Goal: Transaction & Acquisition: Download file/media

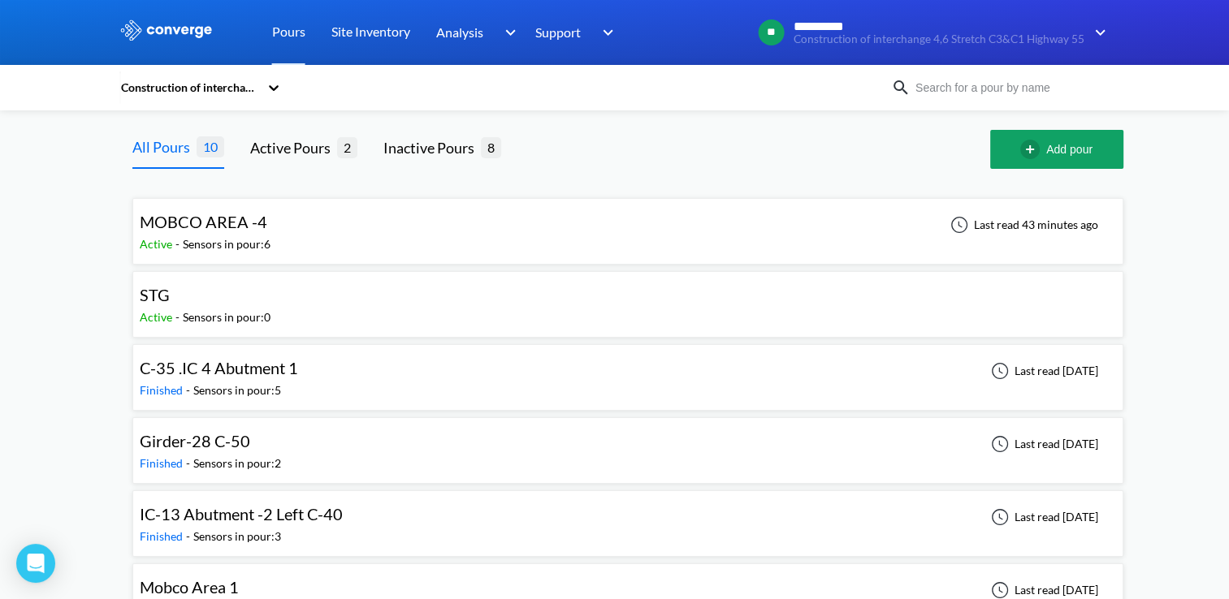
click at [420, 241] on div "MOBCO AREA -4 Active - Sensors in pour: 6 Last read 43 minutes ago" at bounding box center [628, 231] width 976 height 52
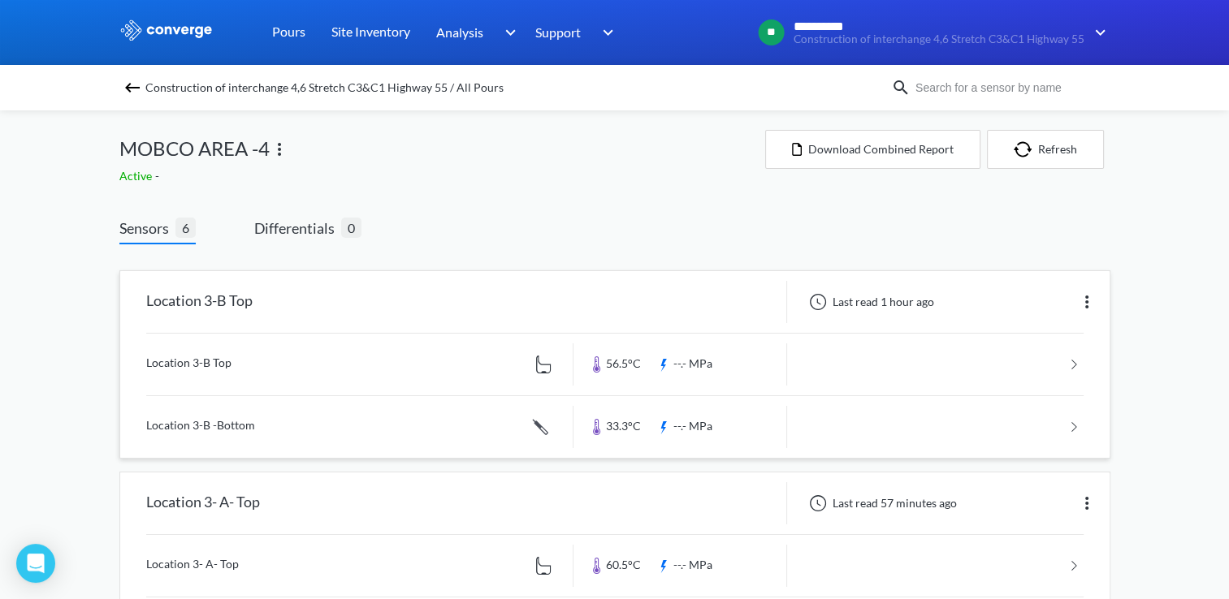
click at [1069, 365] on link at bounding box center [614, 365] width 937 height 62
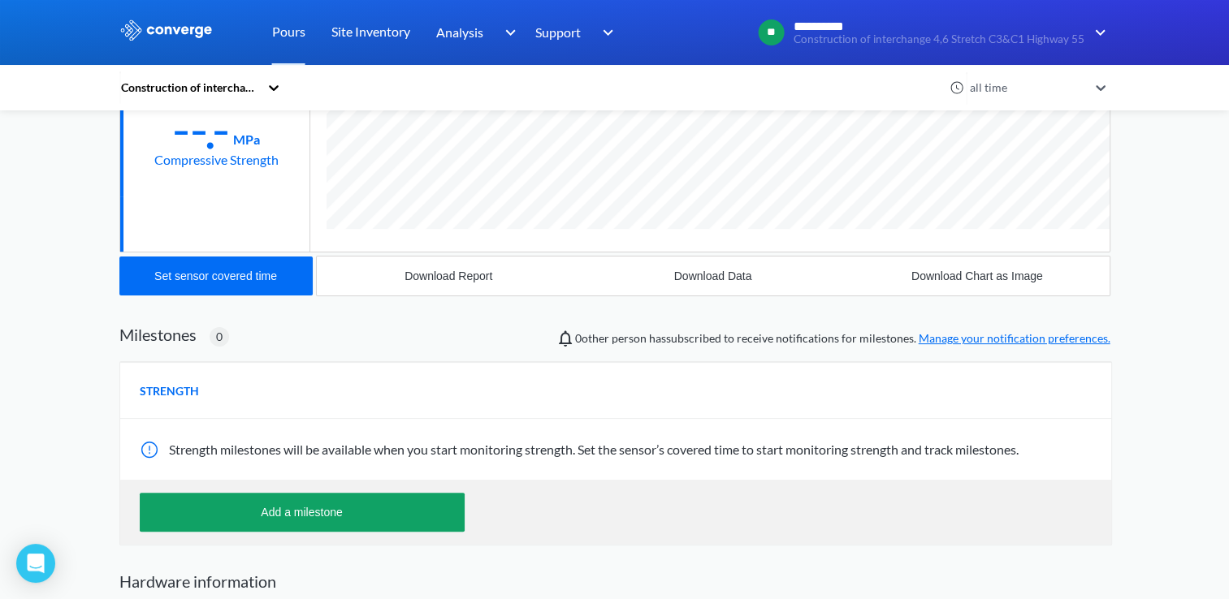
scroll to position [162, 0]
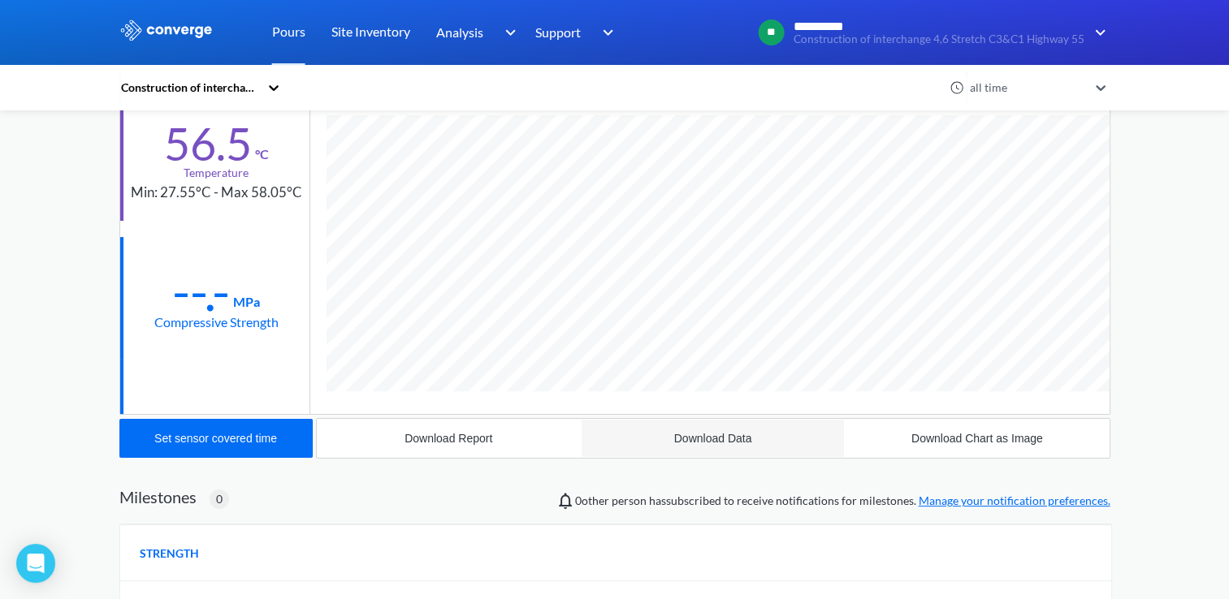
click at [694, 440] on div "Download Data" at bounding box center [713, 438] width 78 height 13
click at [483, 437] on div "Download Report" at bounding box center [448, 438] width 88 height 13
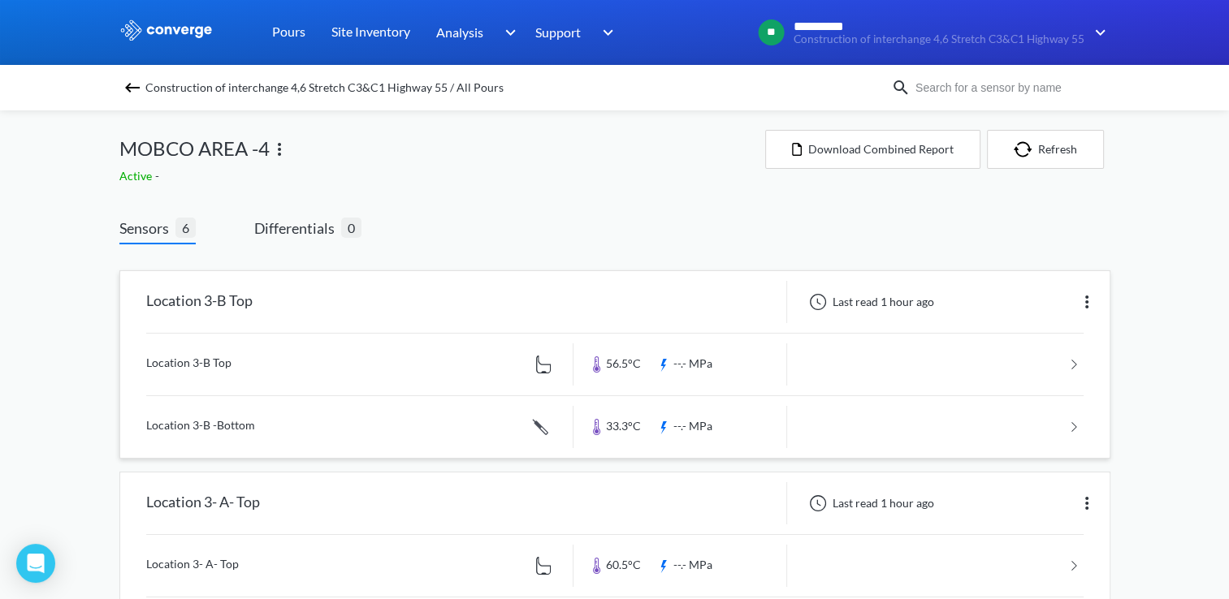
click at [1082, 307] on img at bounding box center [1086, 301] width 19 height 19
click at [873, 151] on button "Download Combined Report" at bounding box center [872, 149] width 215 height 39
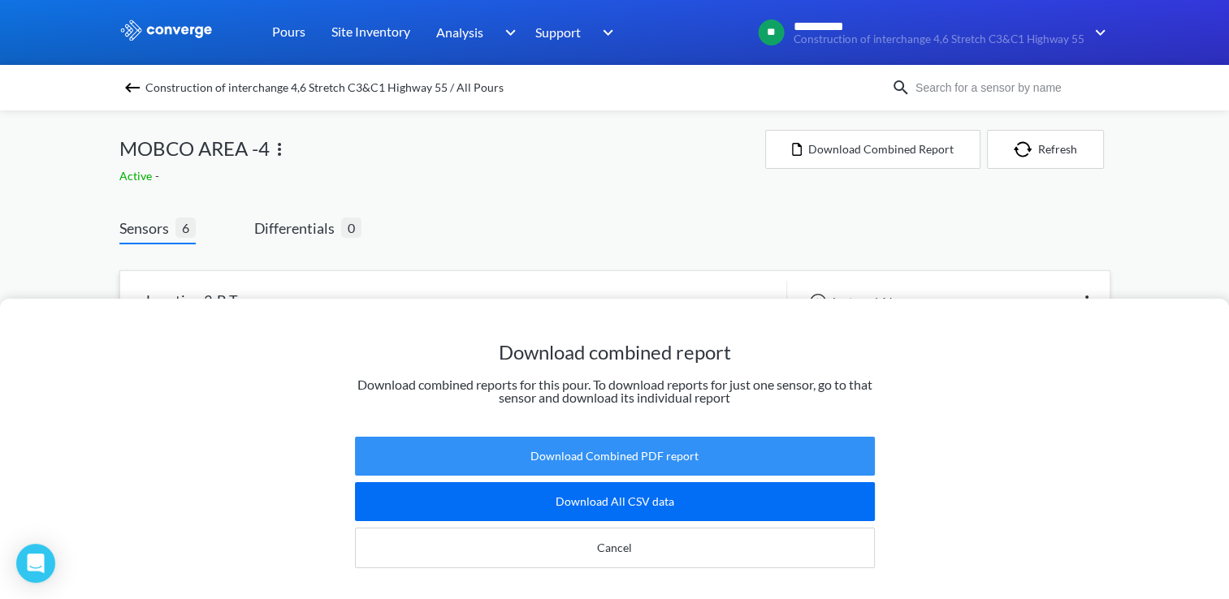
click at [653, 447] on button "Download Combined PDF report" at bounding box center [615, 456] width 520 height 39
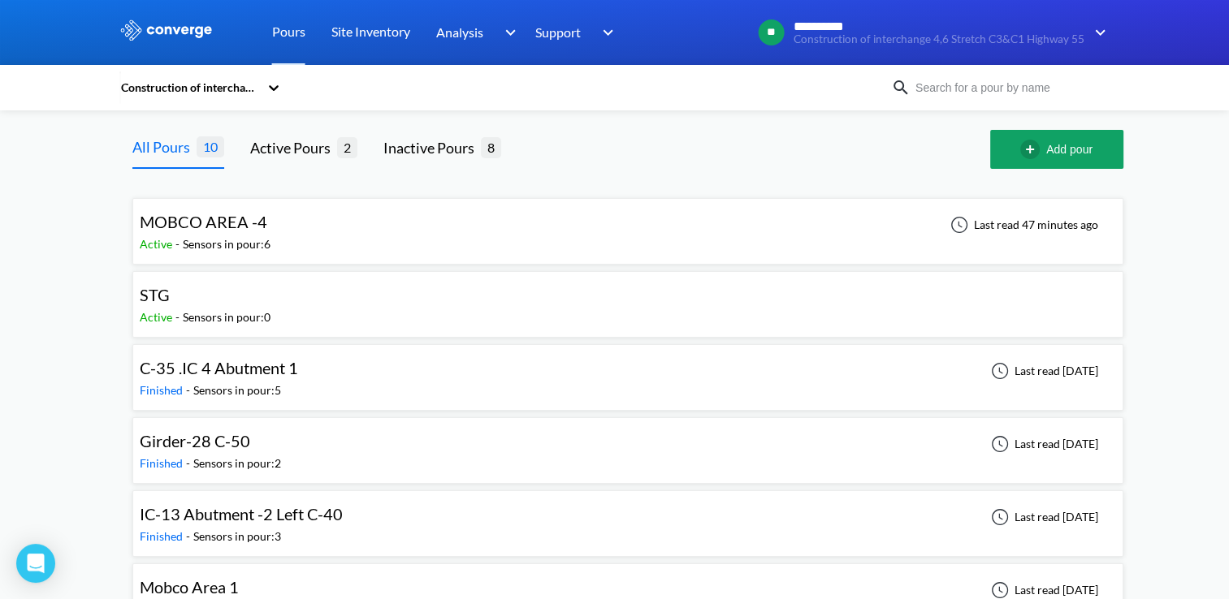
click at [770, 203] on div "MOBCO AREA -4 Active - Sensors in pour: 6 Last read 47 minutes ago" at bounding box center [627, 231] width 991 height 67
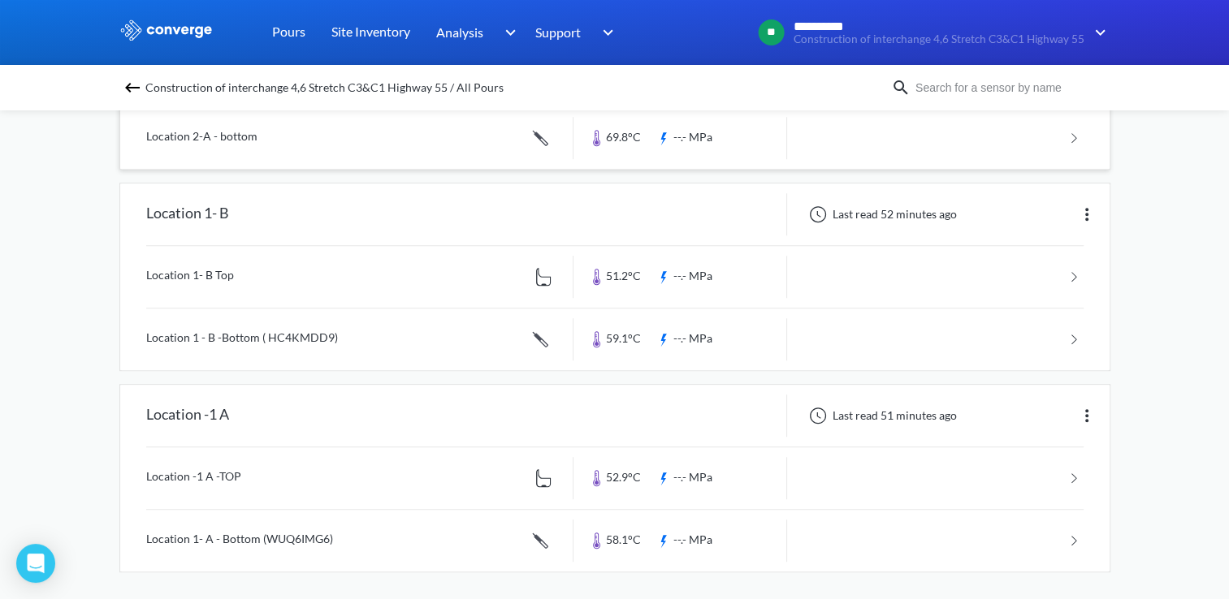
scroll to position [893, 0]
